Goal: Information Seeking & Learning: Learn about a topic

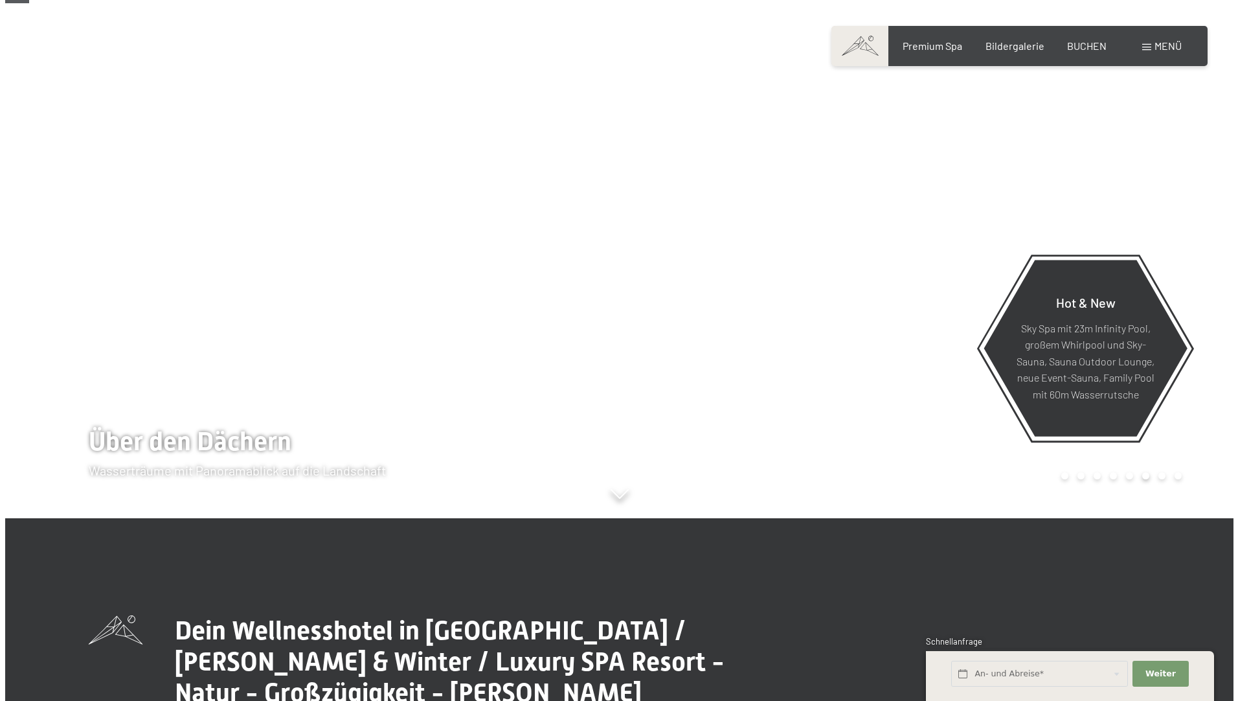
scroll to position [259, 0]
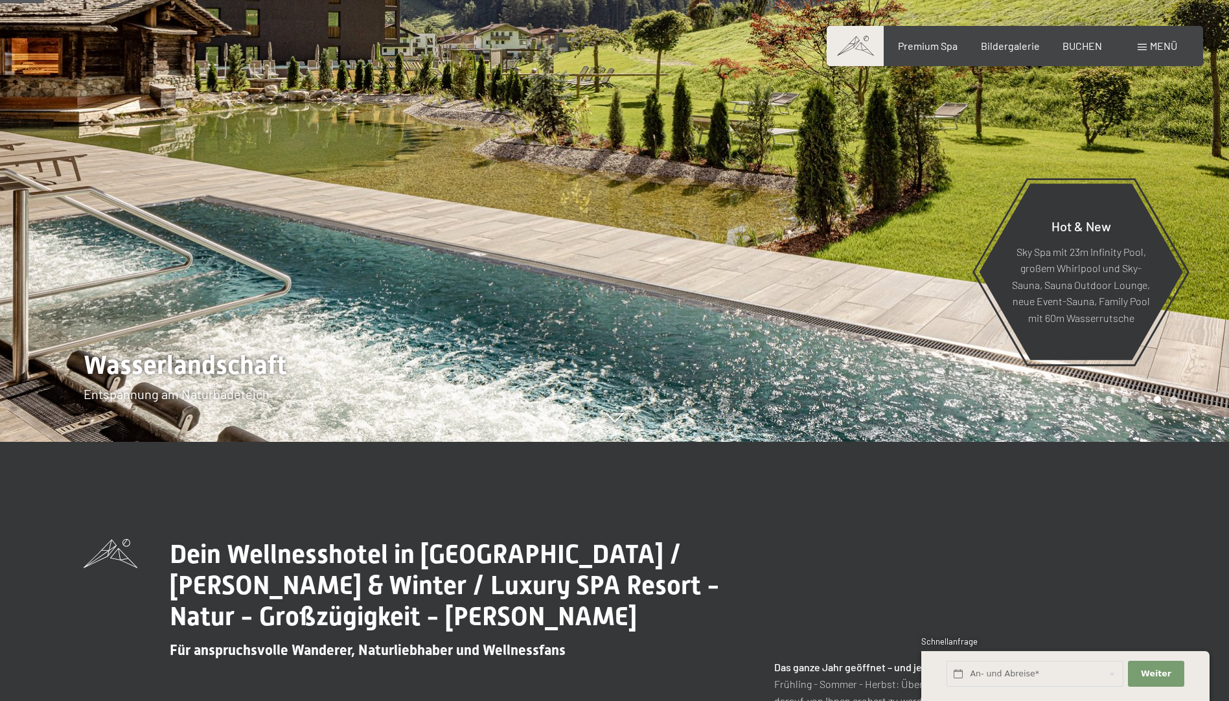
click at [1157, 50] on span "Menü" at bounding box center [1163, 46] width 27 height 12
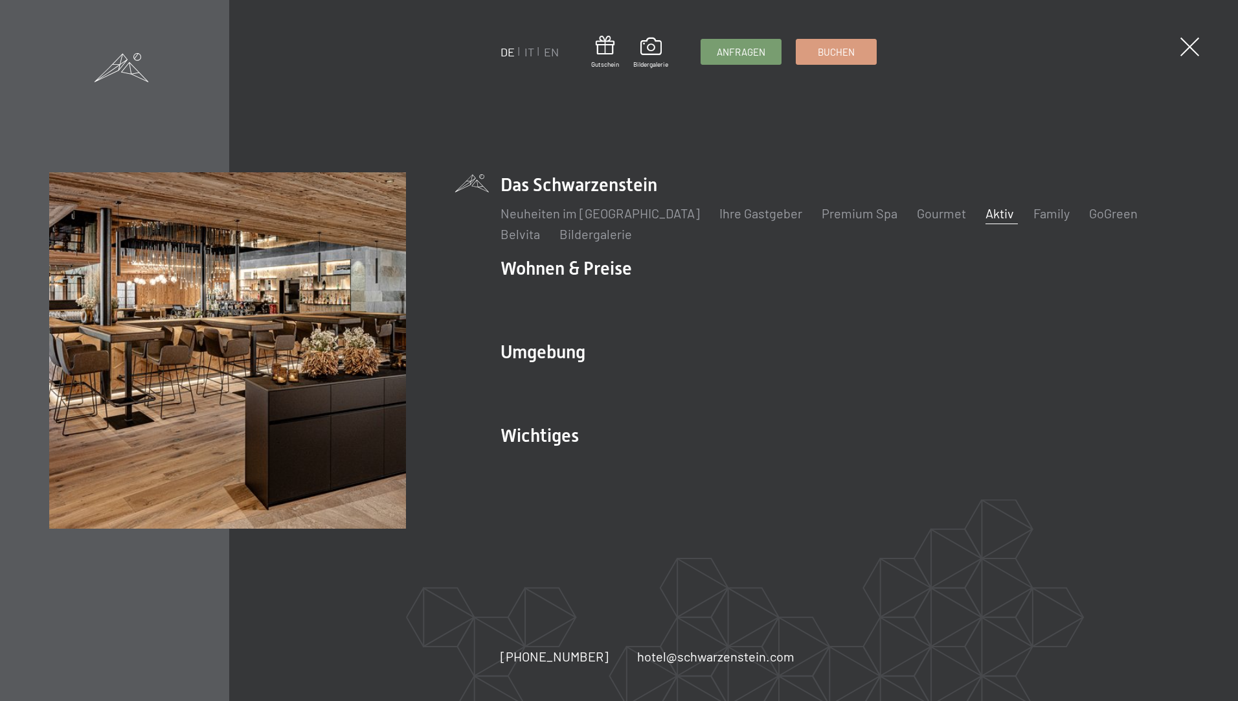
click at [986, 216] on link "Aktiv" at bounding box center [1000, 213] width 28 height 16
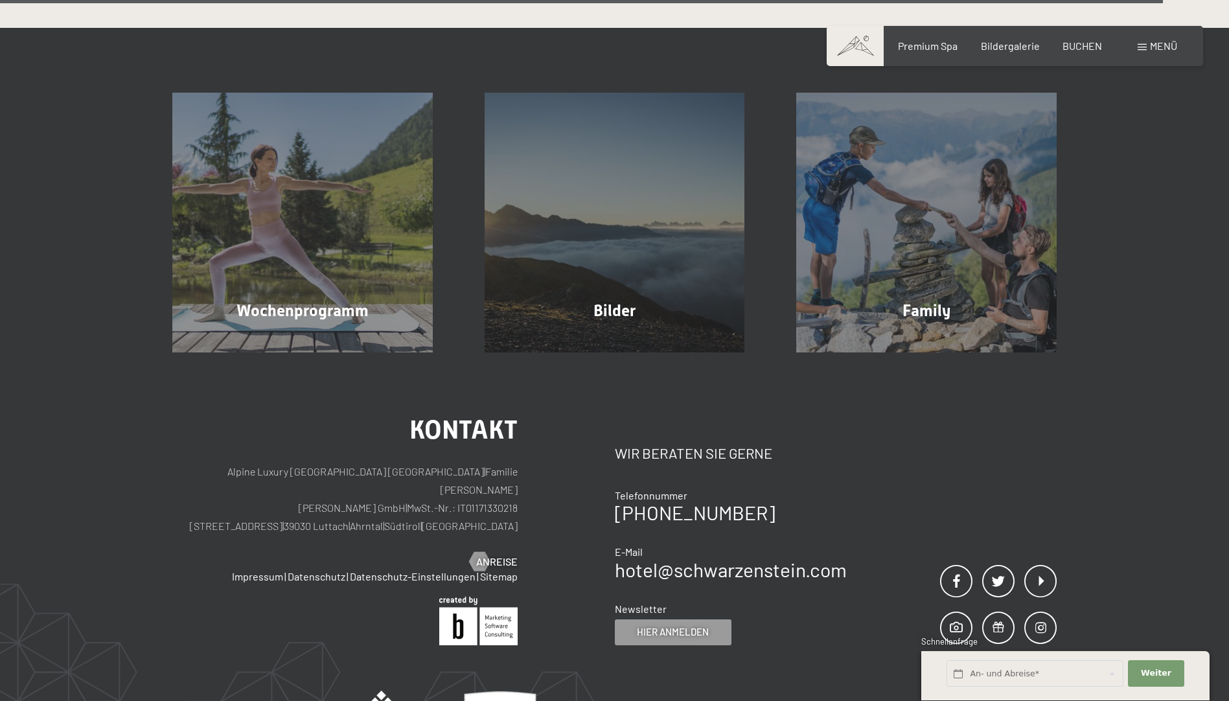
scroll to position [3497, 0]
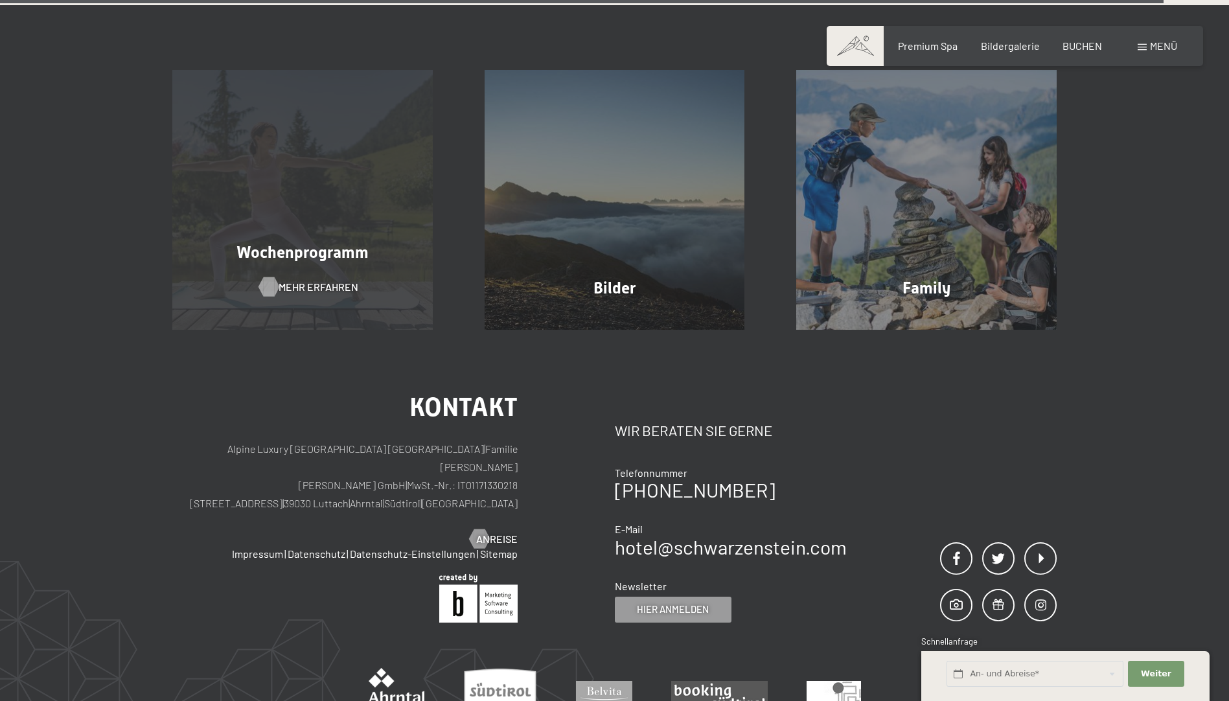
click at [301, 280] on span "Mehr erfahren" at bounding box center [318, 287] width 80 height 14
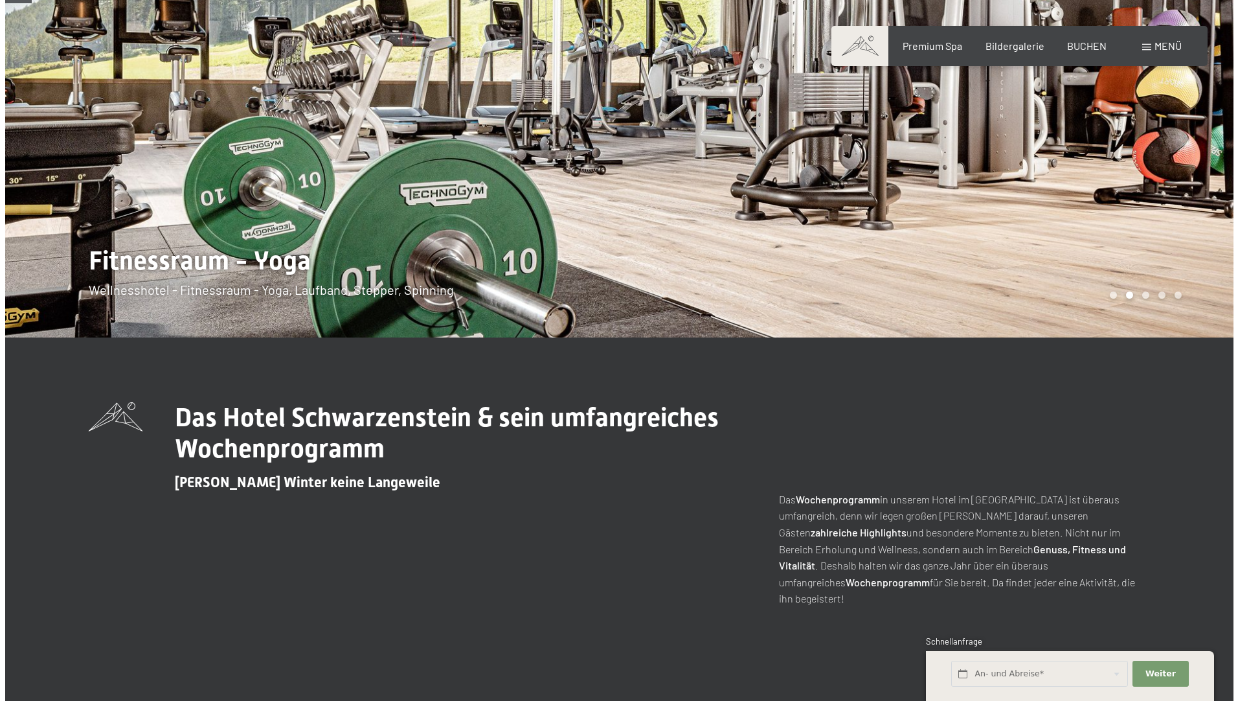
scroll to position [130, 0]
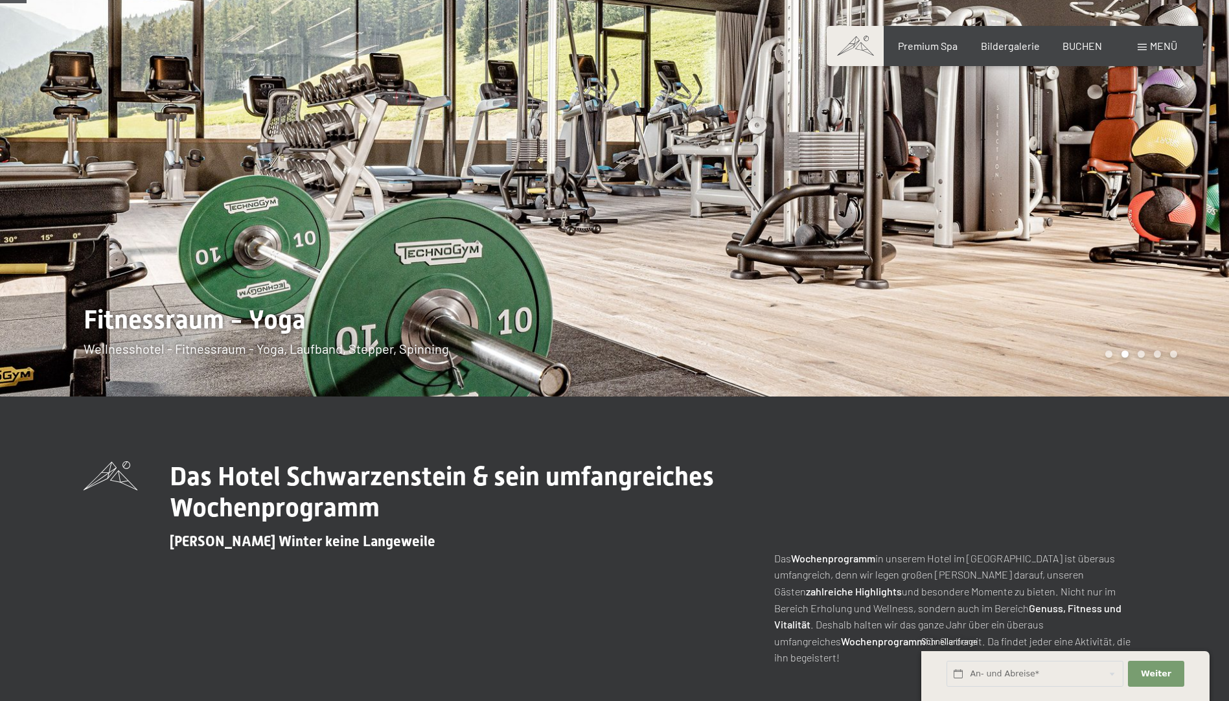
click at [1159, 45] on span "Menü" at bounding box center [1163, 46] width 27 height 12
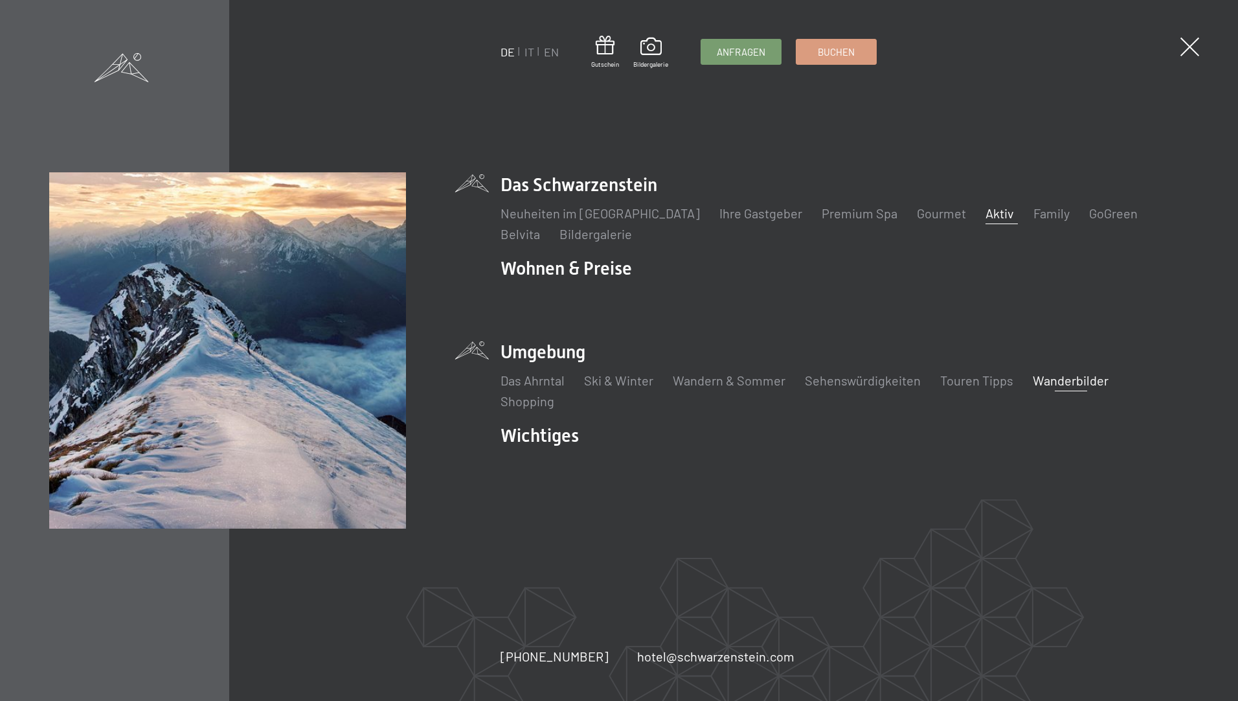
click at [1039, 378] on link "Wanderbilder" at bounding box center [1071, 380] width 76 height 16
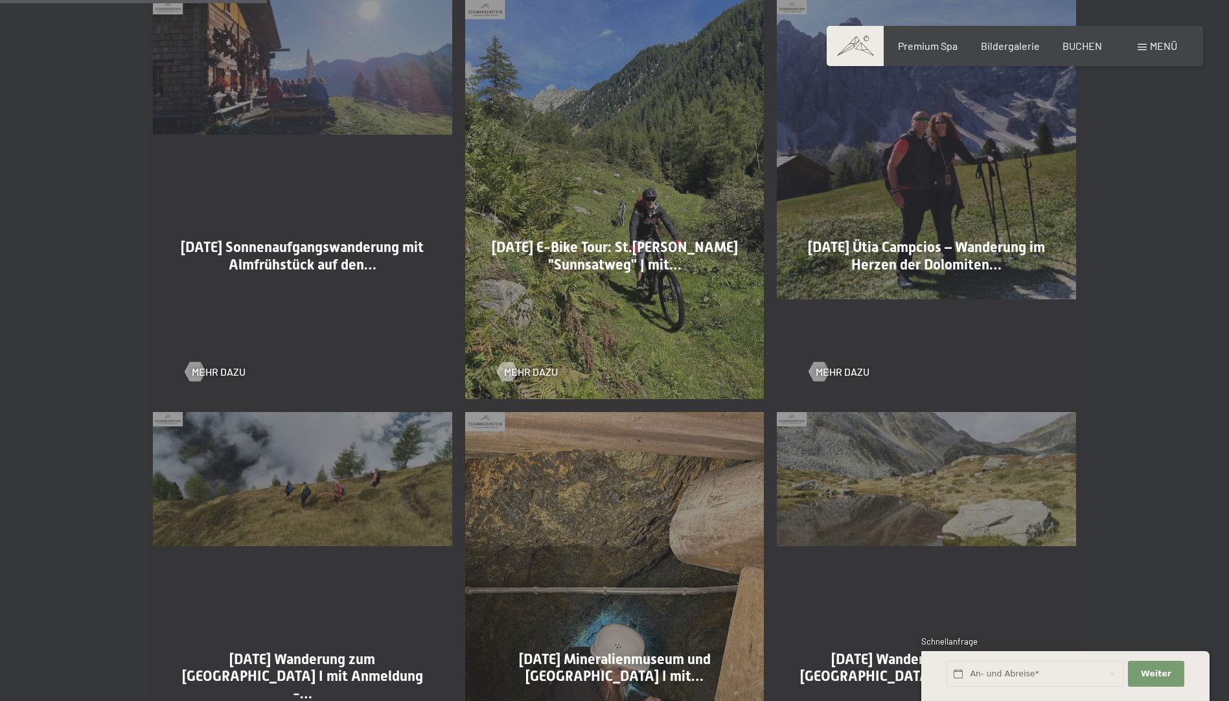
scroll to position [972, 0]
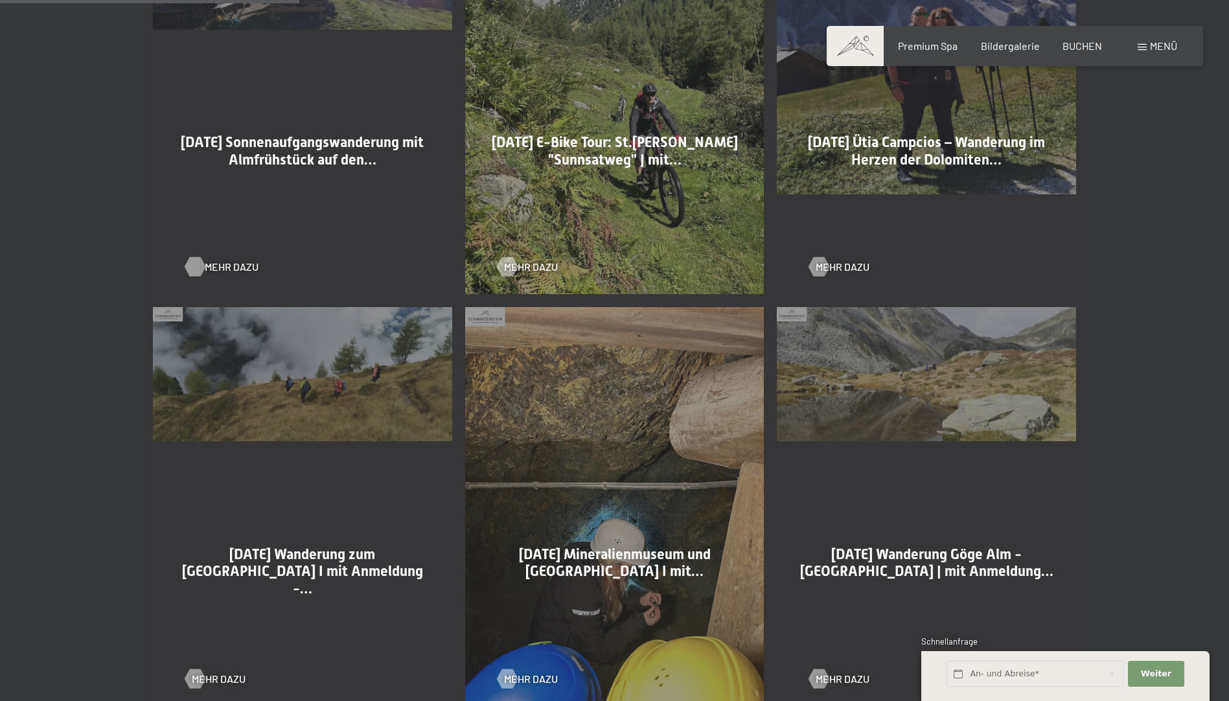
click at [227, 266] on span "Mehr dazu" at bounding box center [232, 267] width 54 height 14
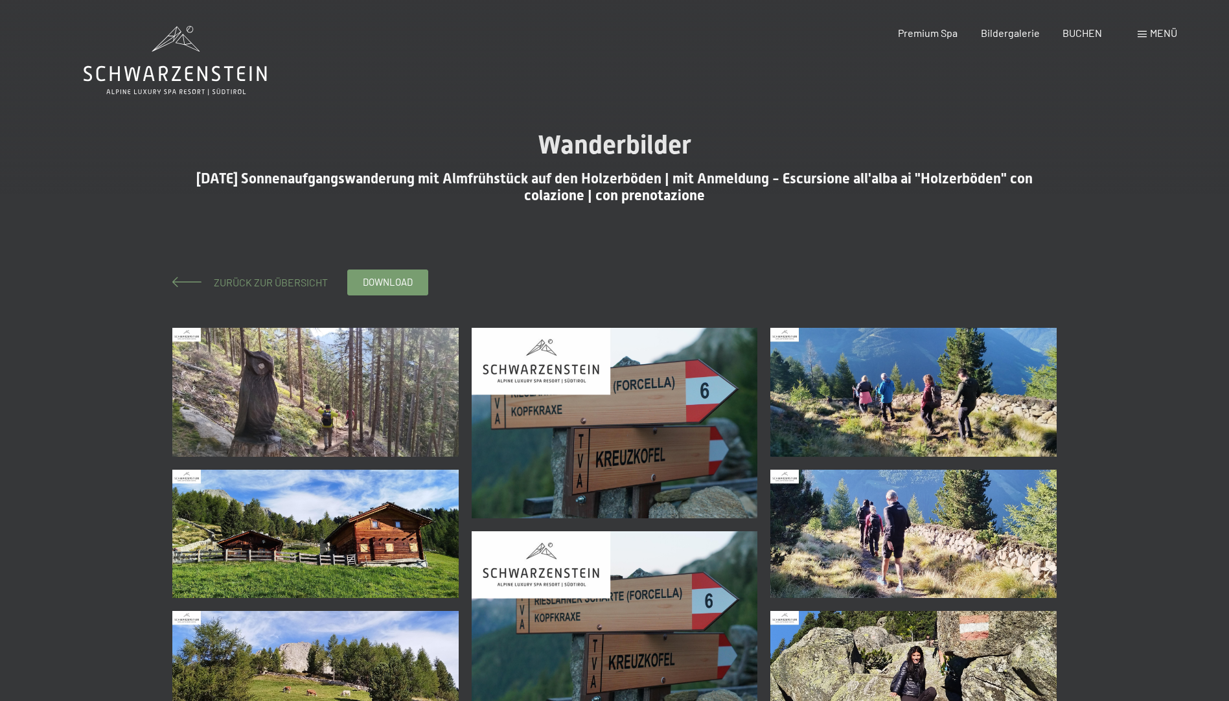
click at [192, 282] on span at bounding box center [186, 282] width 29 height 10
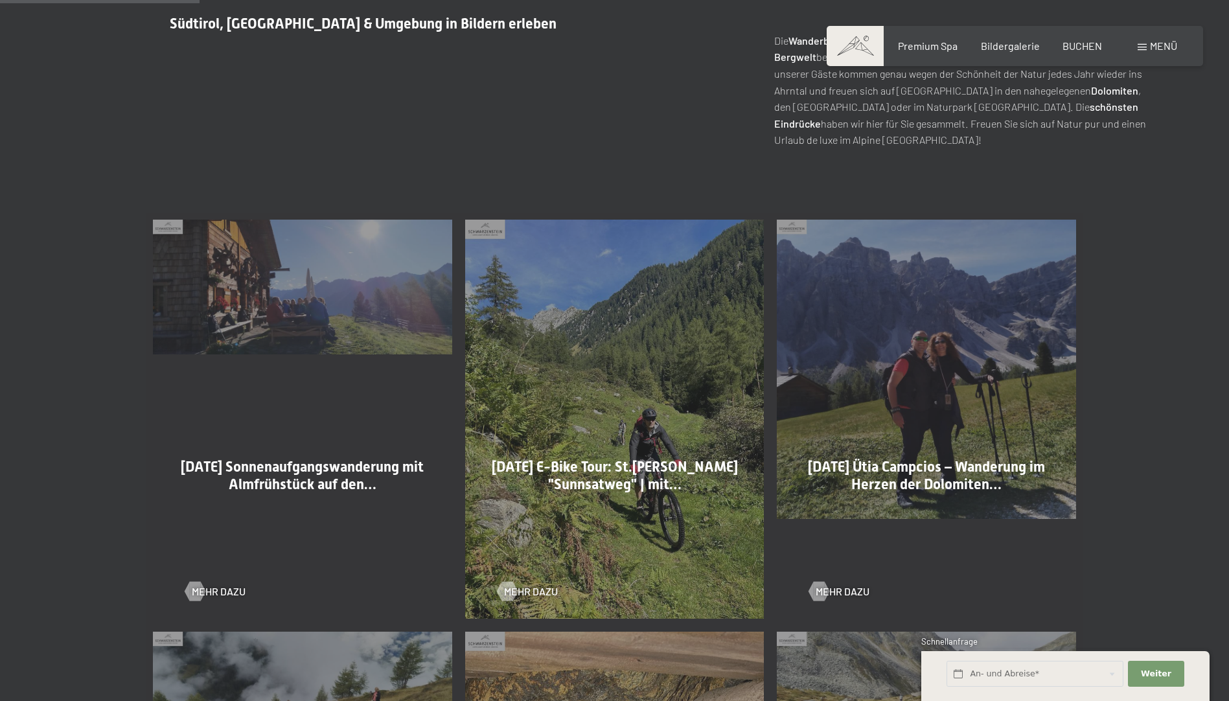
scroll to position [648, 0]
click at [536, 591] on span "Mehr dazu" at bounding box center [544, 591] width 54 height 14
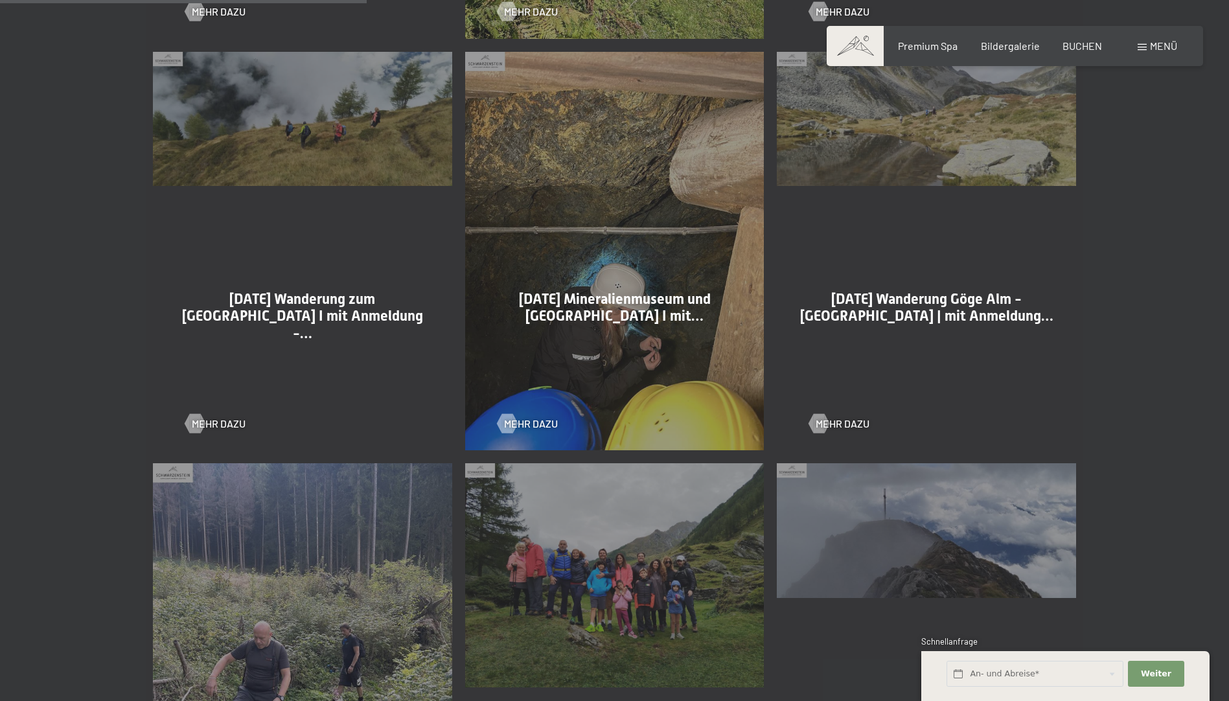
scroll to position [1231, 0]
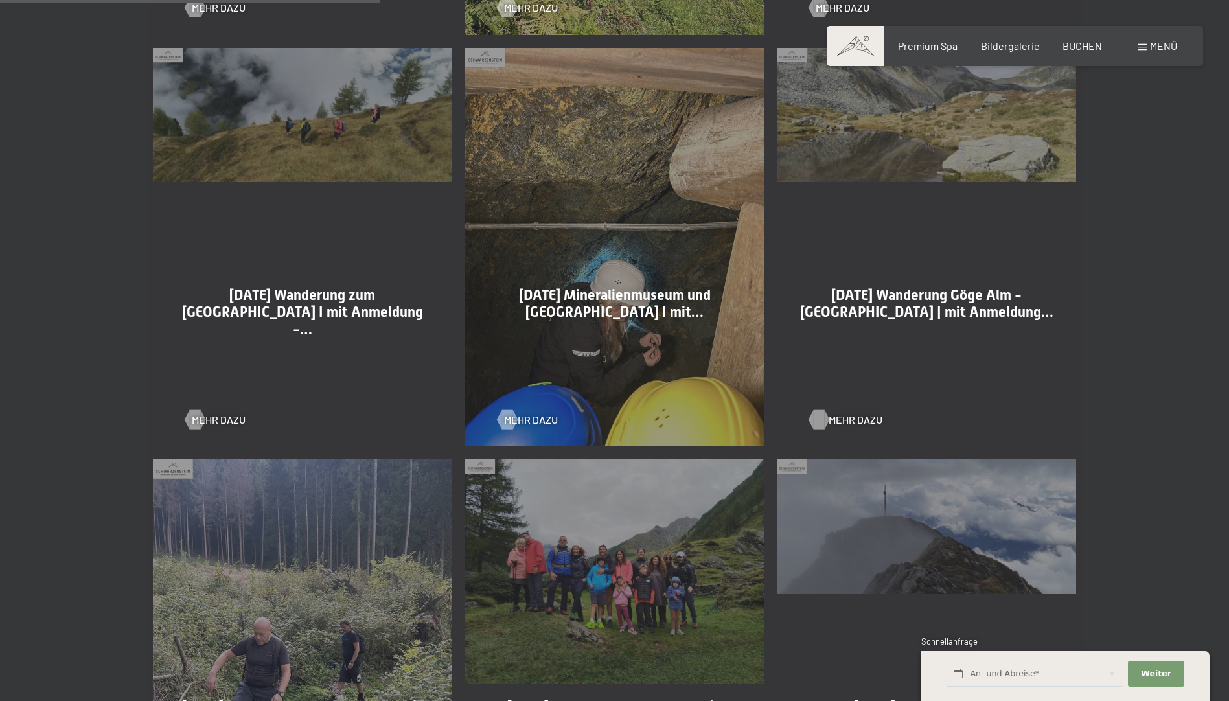
click at [834, 414] on span "Mehr dazu" at bounding box center [855, 420] width 54 height 14
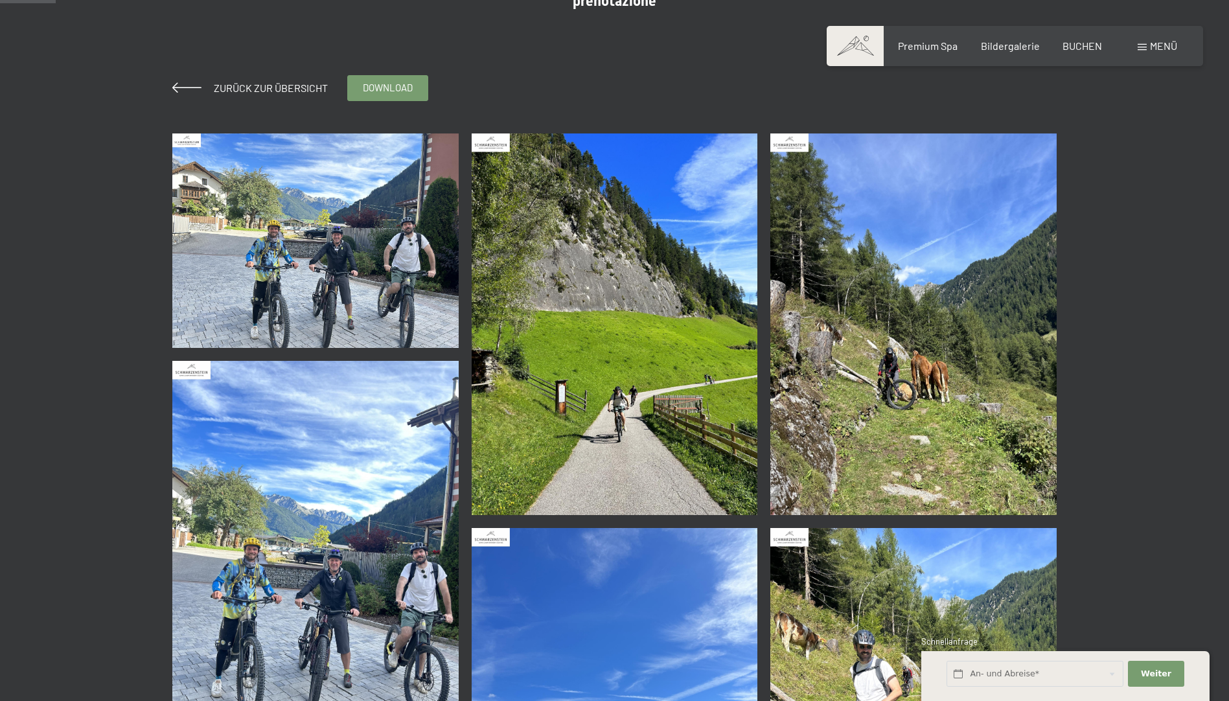
scroll to position [259, 0]
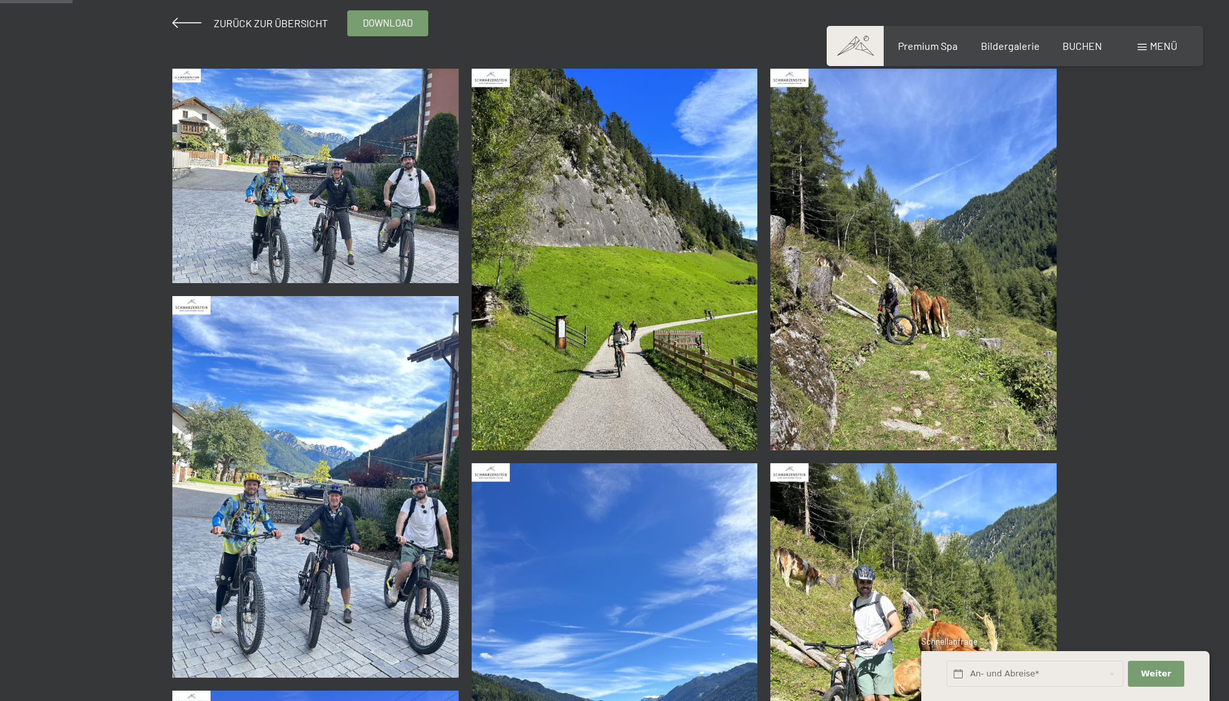
click at [331, 176] on img at bounding box center [315, 176] width 286 height 214
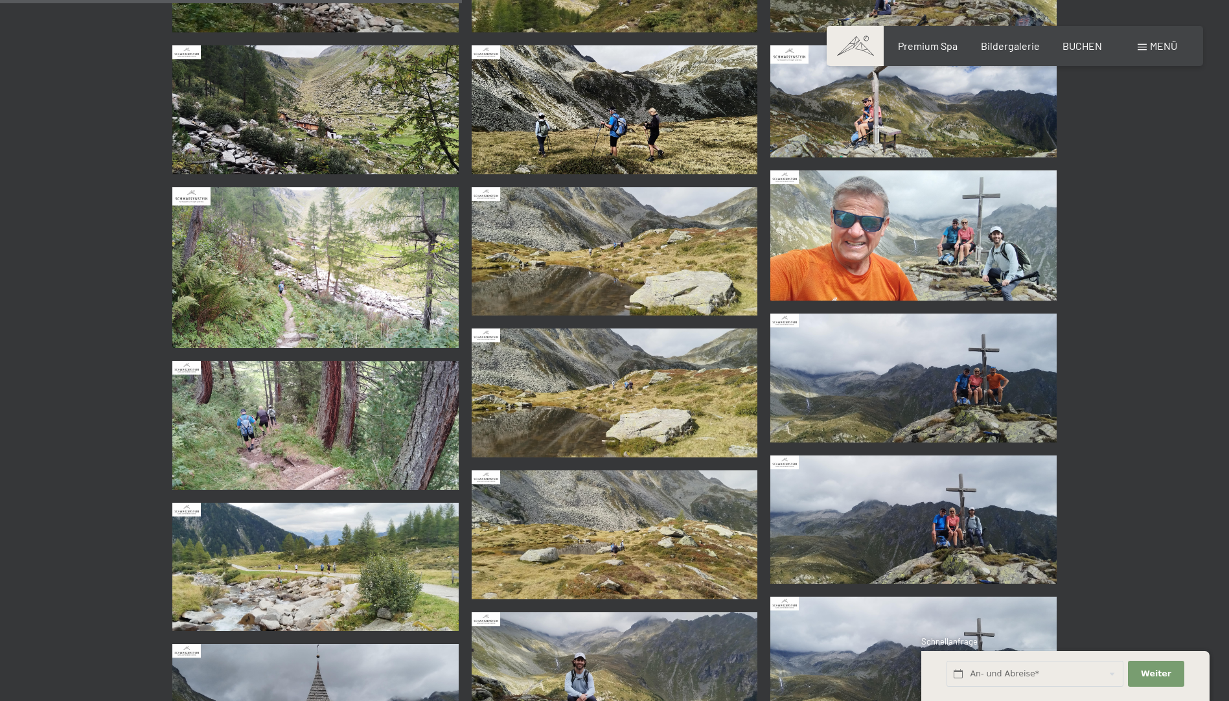
scroll to position [648, 0]
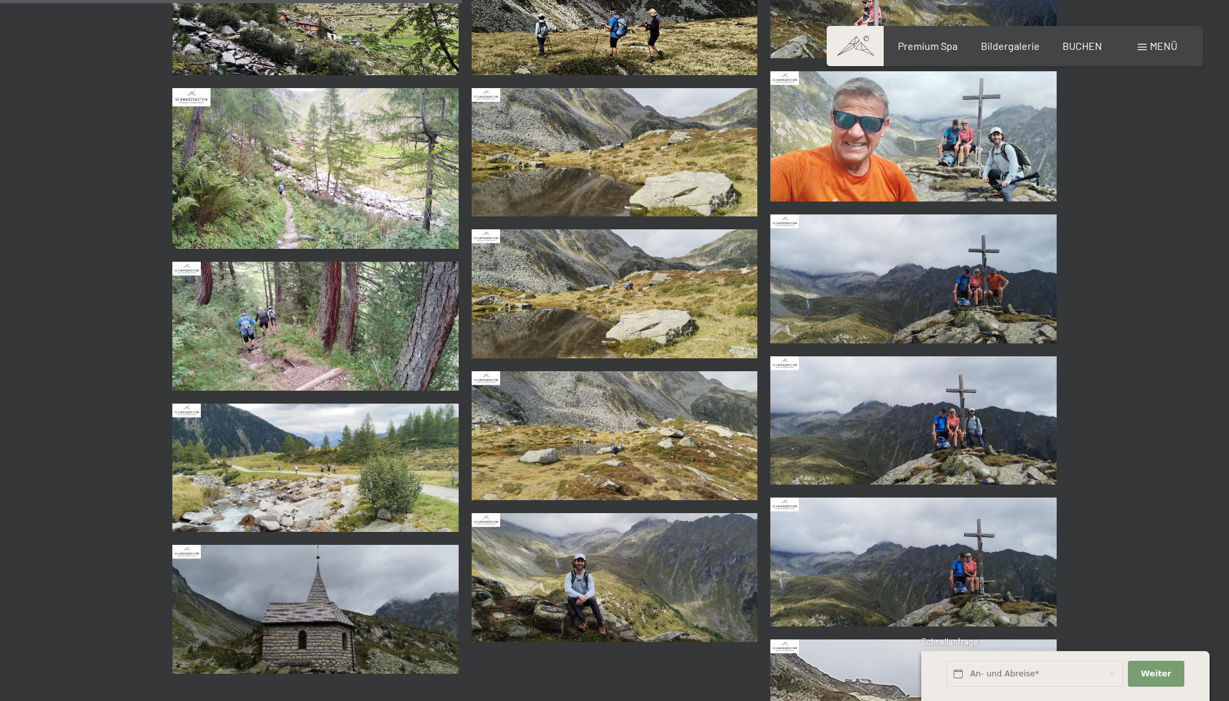
click at [885, 131] on img at bounding box center [913, 136] width 286 height 130
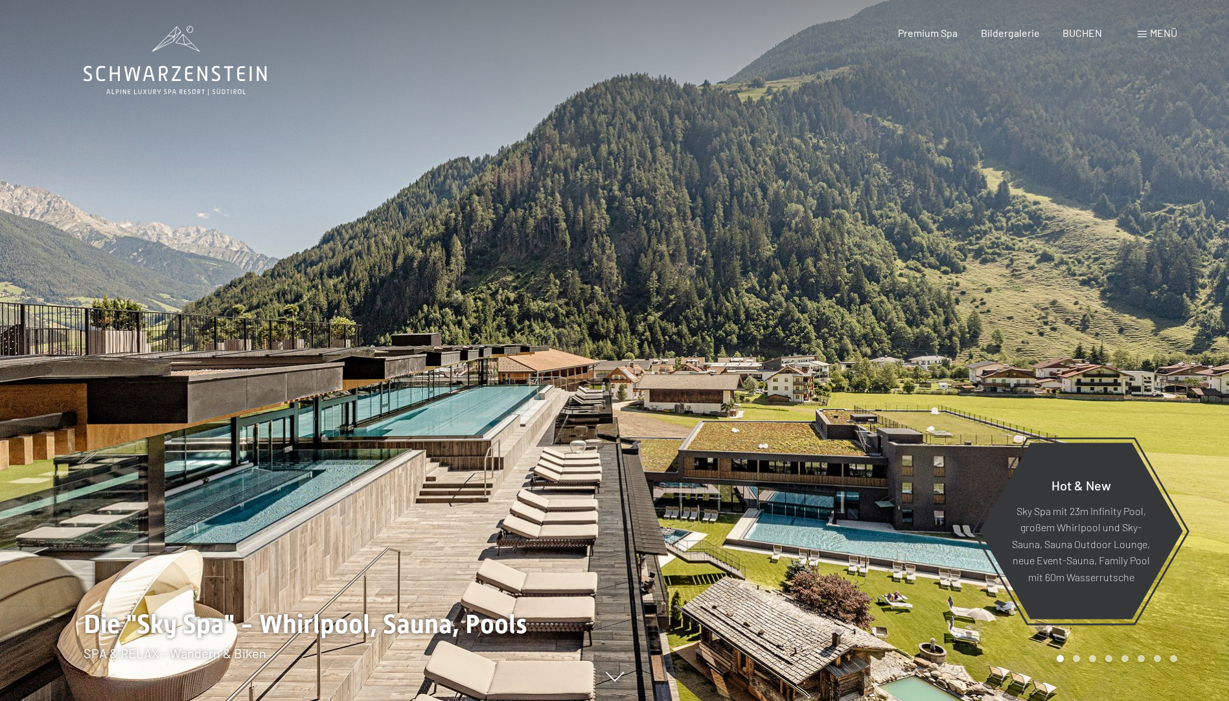
click at [1165, 34] on span "Menü" at bounding box center [1163, 33] width 27 height 12
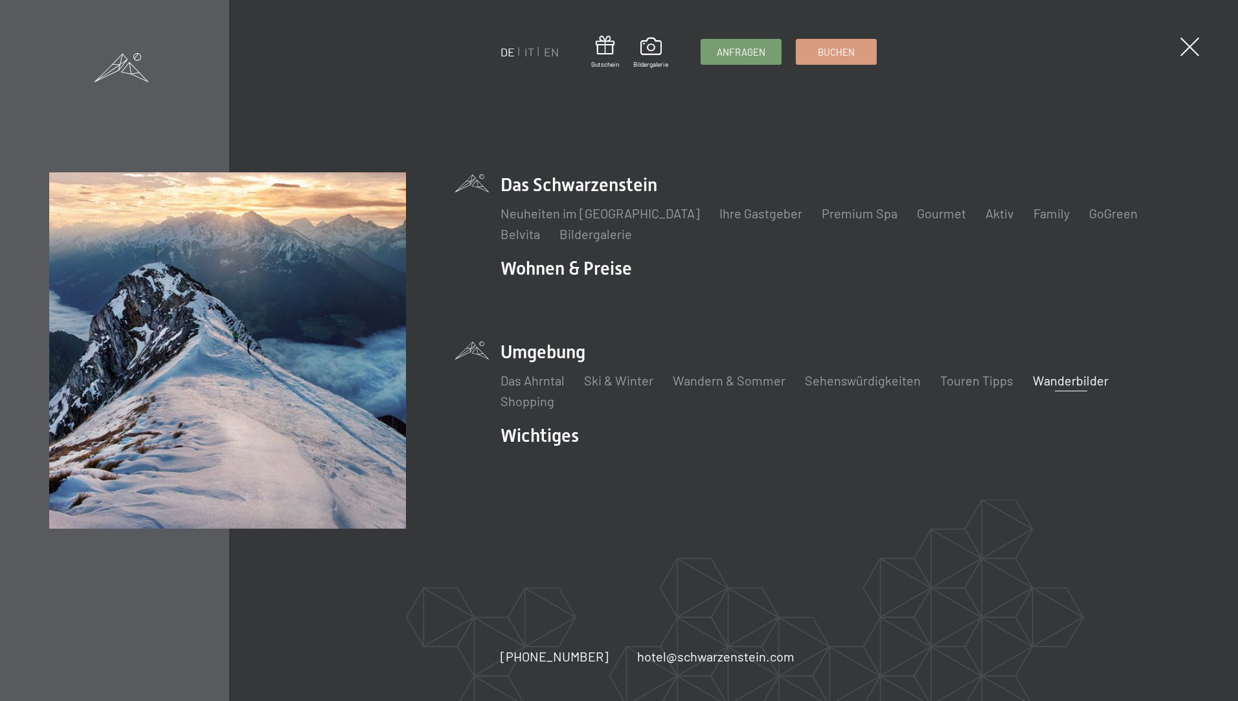
click at [1066, 381] on link "Wanderbilder" at bounding box center [1071, 380] width 76 height 16
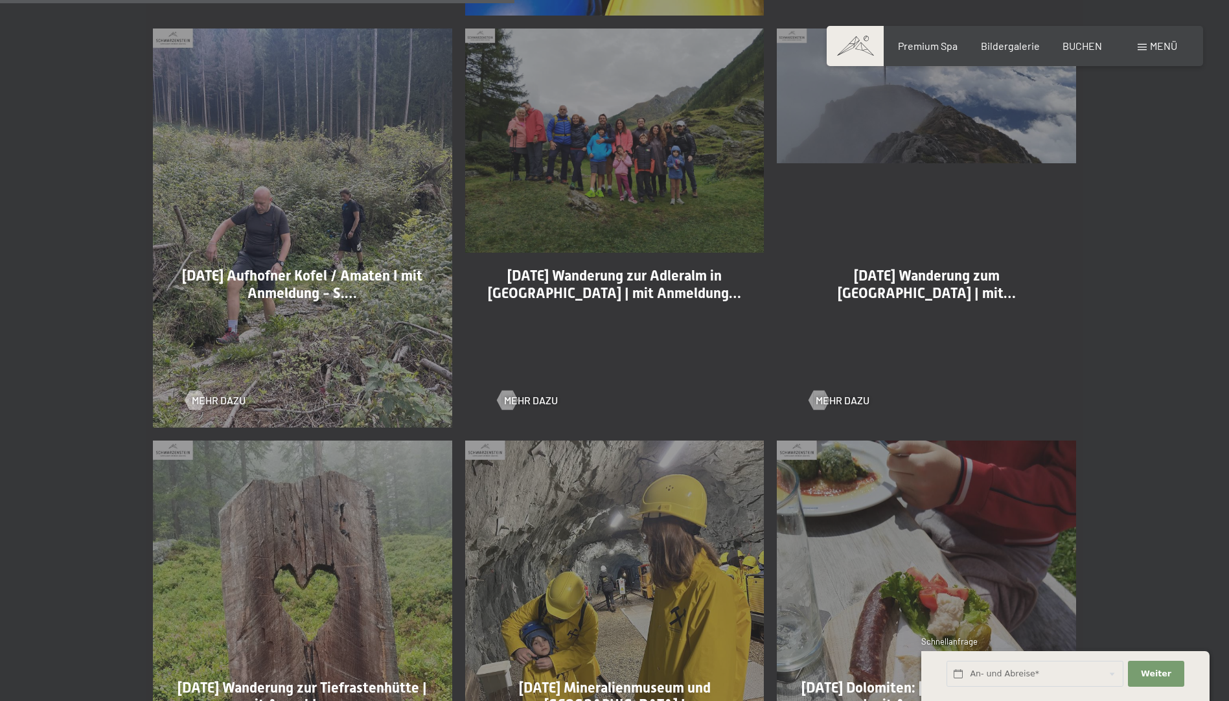
scroll to position [1684, 0]
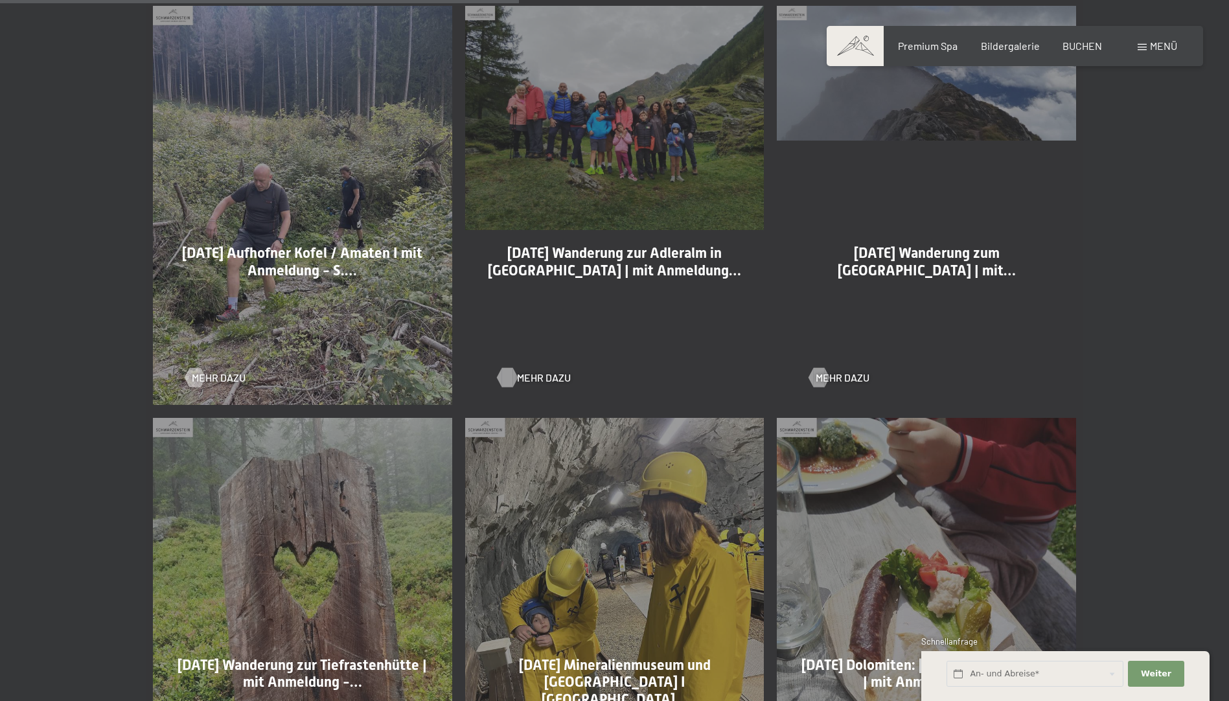
click at [540, 373] on span "Mehr dazu" at bounding box center [544, 377] width 54 height 14
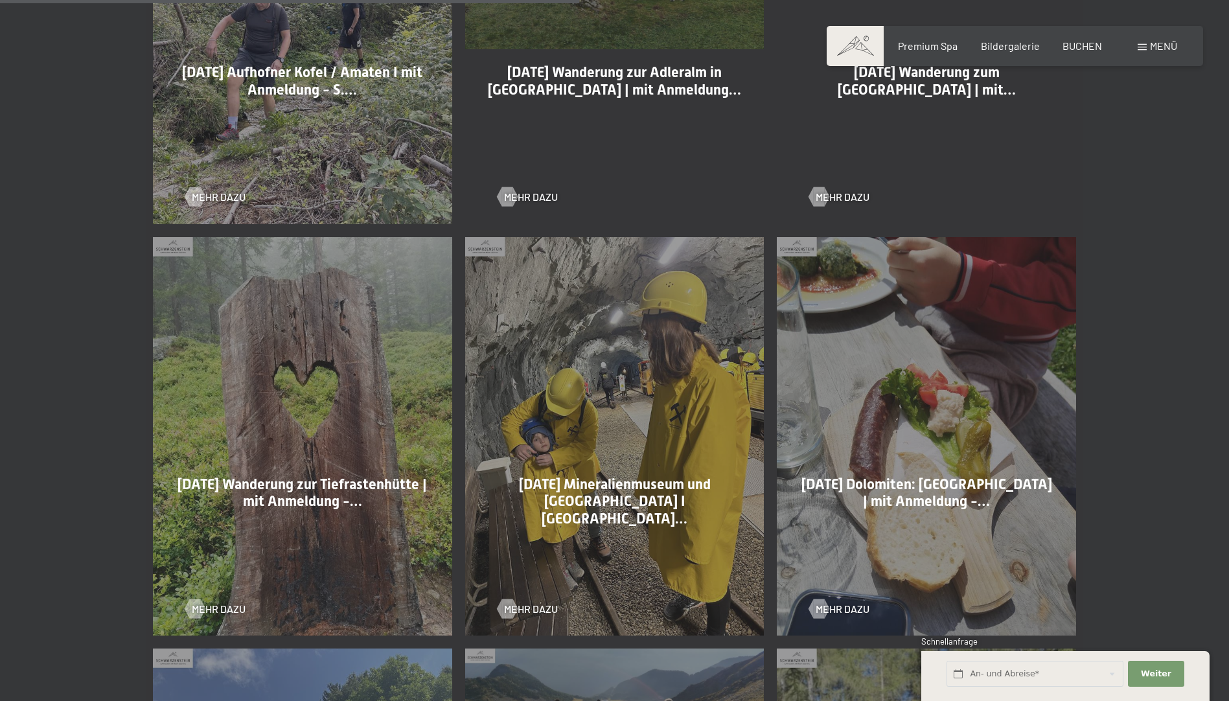
scroll to position [1878, 0]
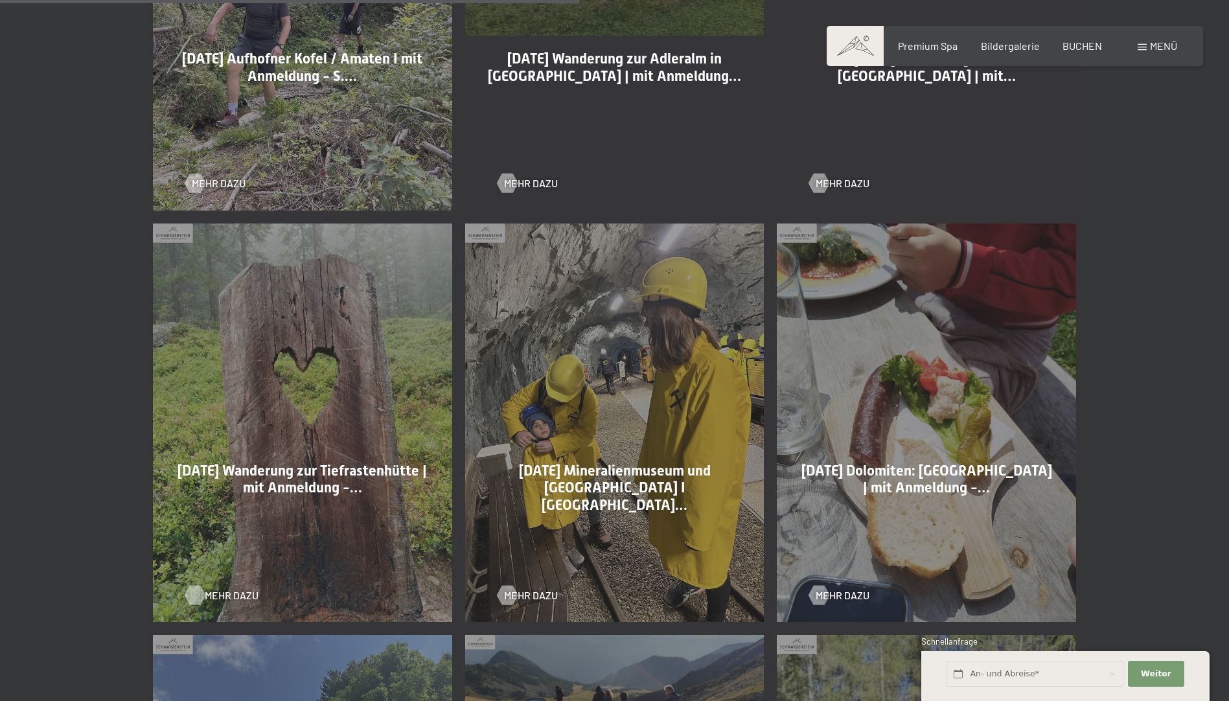
click at [211, 596] on span "Mehr dazu" at bounding box center [232, 595] width 54 height 14
click at [850, 593] on span "Mehr dazu" at bounding box center [855, 595] width 54 height 14
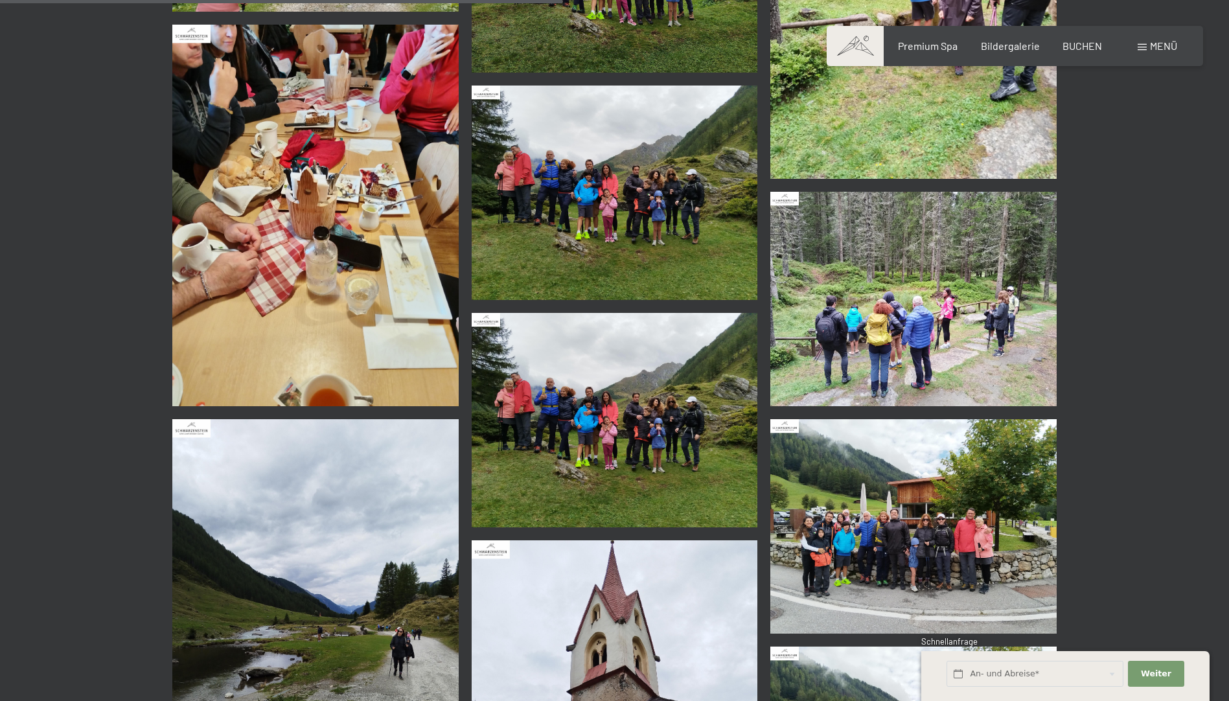
scroll to position [1813, 0]
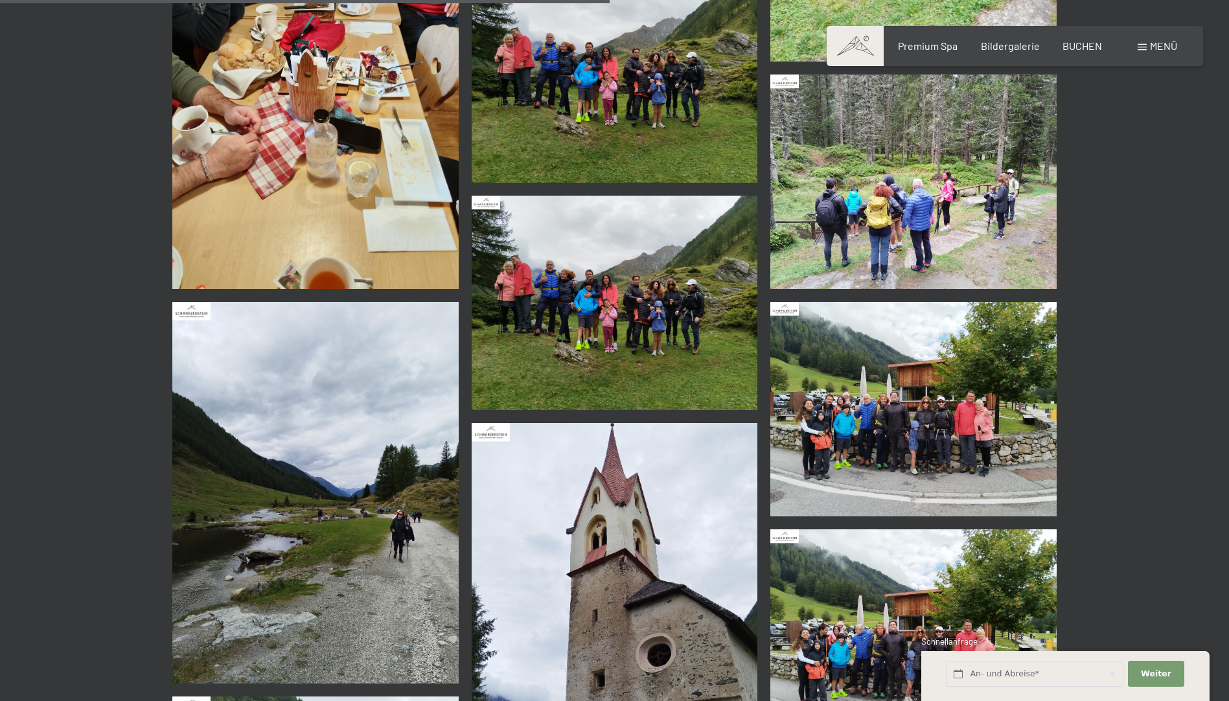
click at [603, 301] on img at bounding box center [615, 303] width 286 height 214
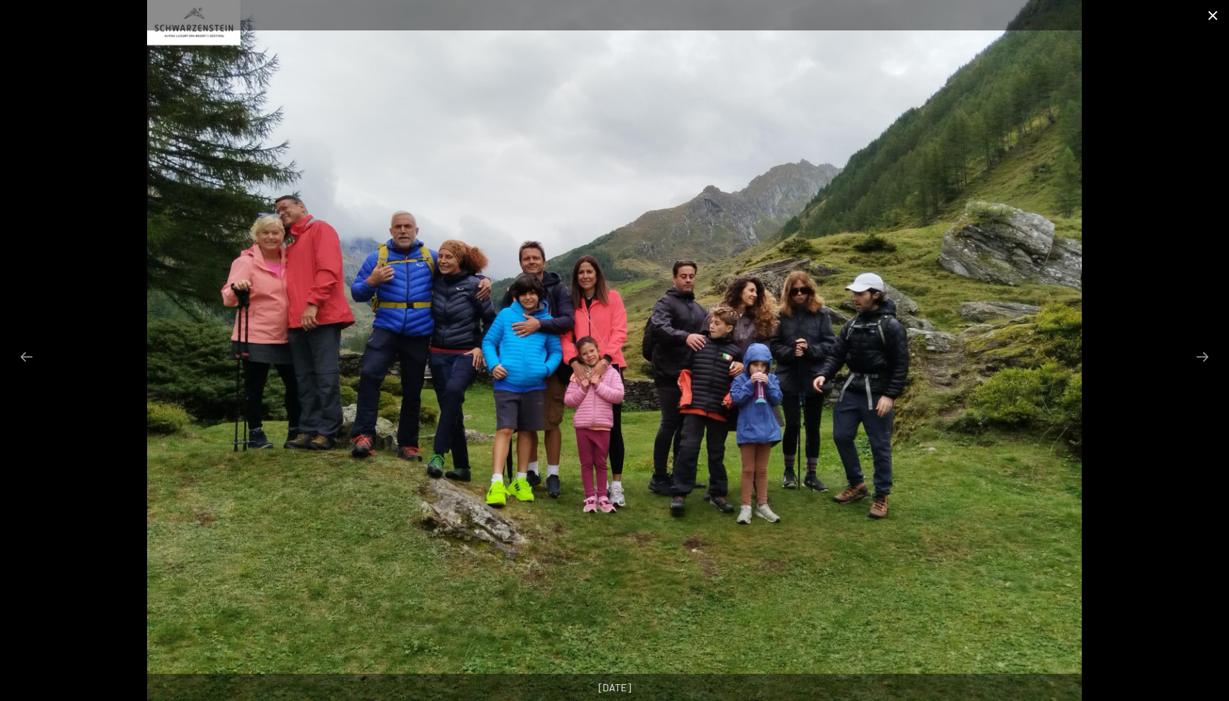
click at [1214, 12] on button "Close gallery" at bounding box center [1212, 15] width 32 height 30
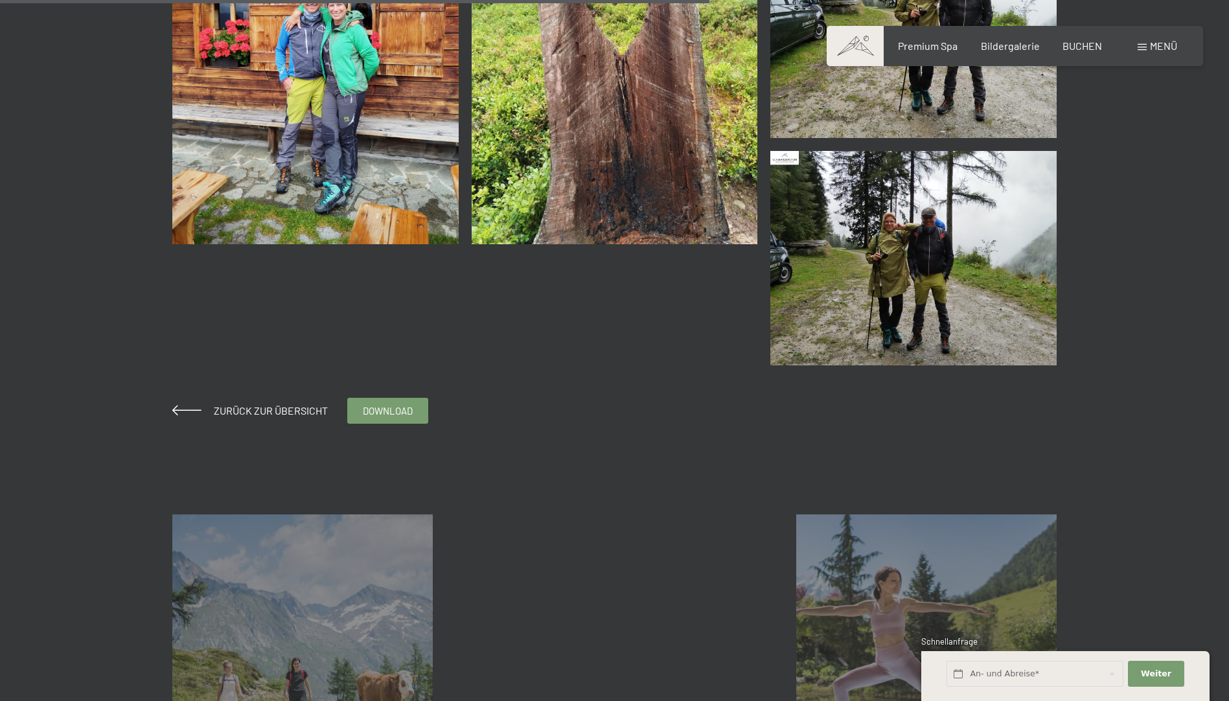
scroll to position [907, 0]
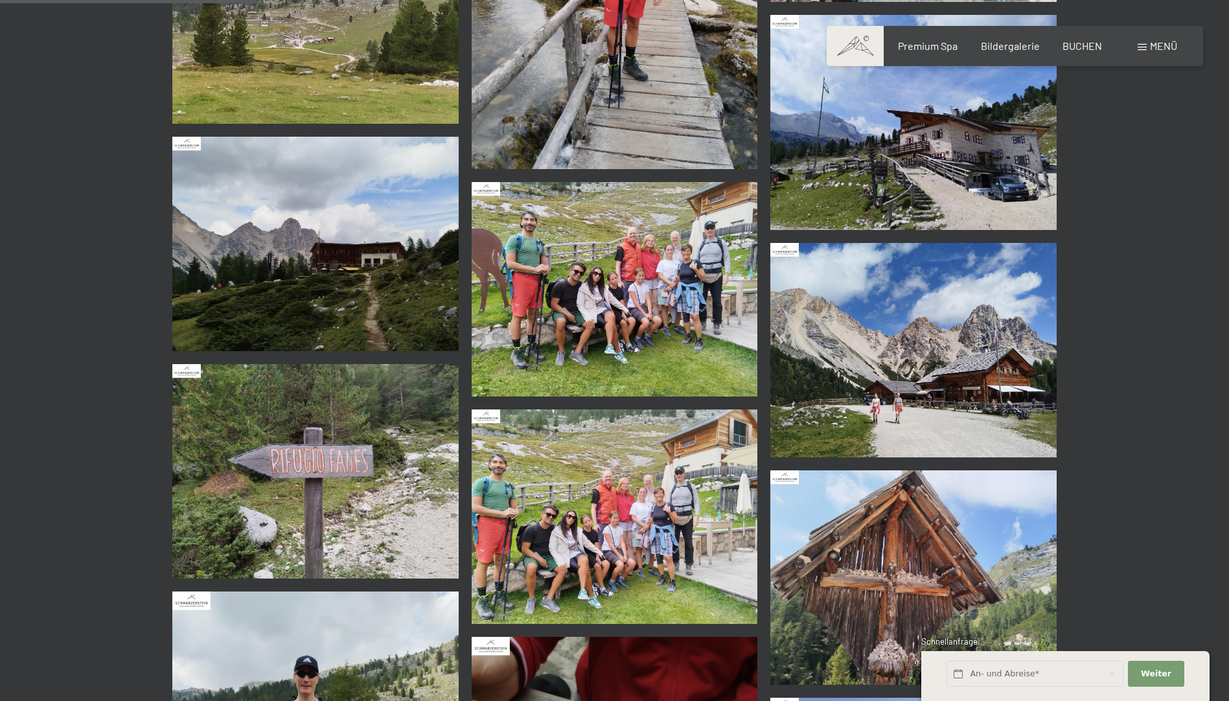
scroll to position [1360, 0]
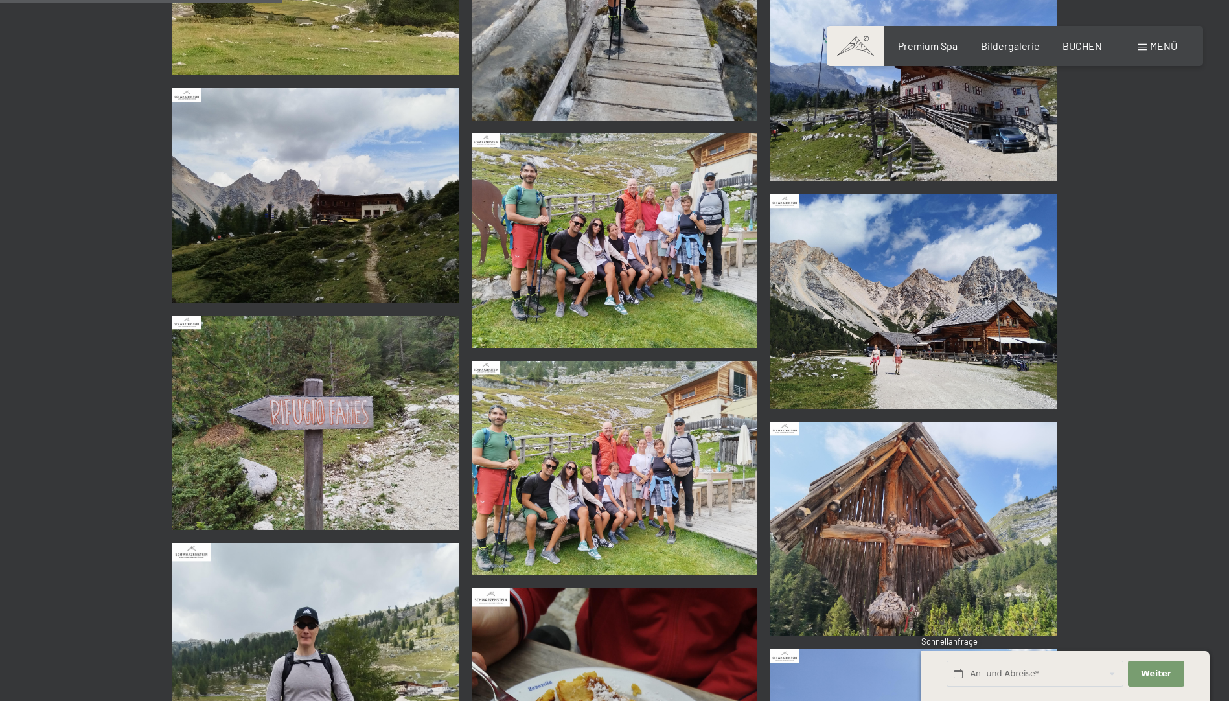
click at [631, 247] on img at bounding box center [615, 240] width 286 height 214
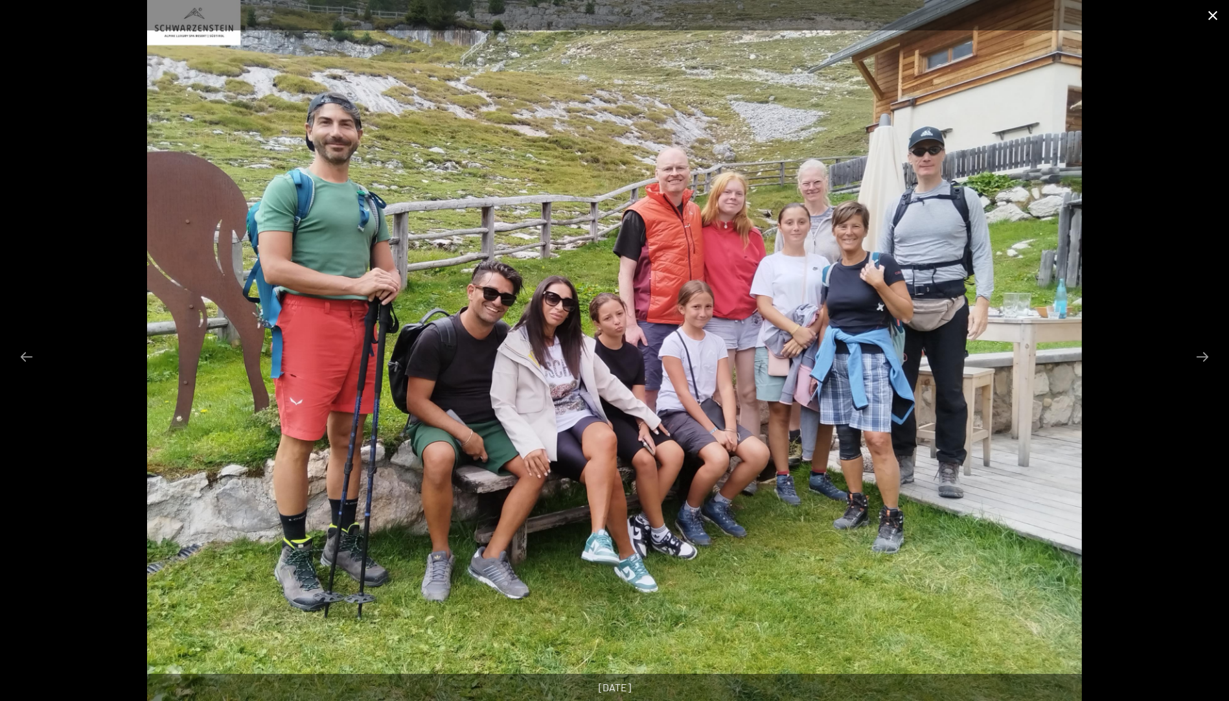
click at [1215, 14] on button "Close gallery" at bounding box center [1212, 15] width 32 height 30
